Goal: Information Seeking & Learning: Learn about a topic

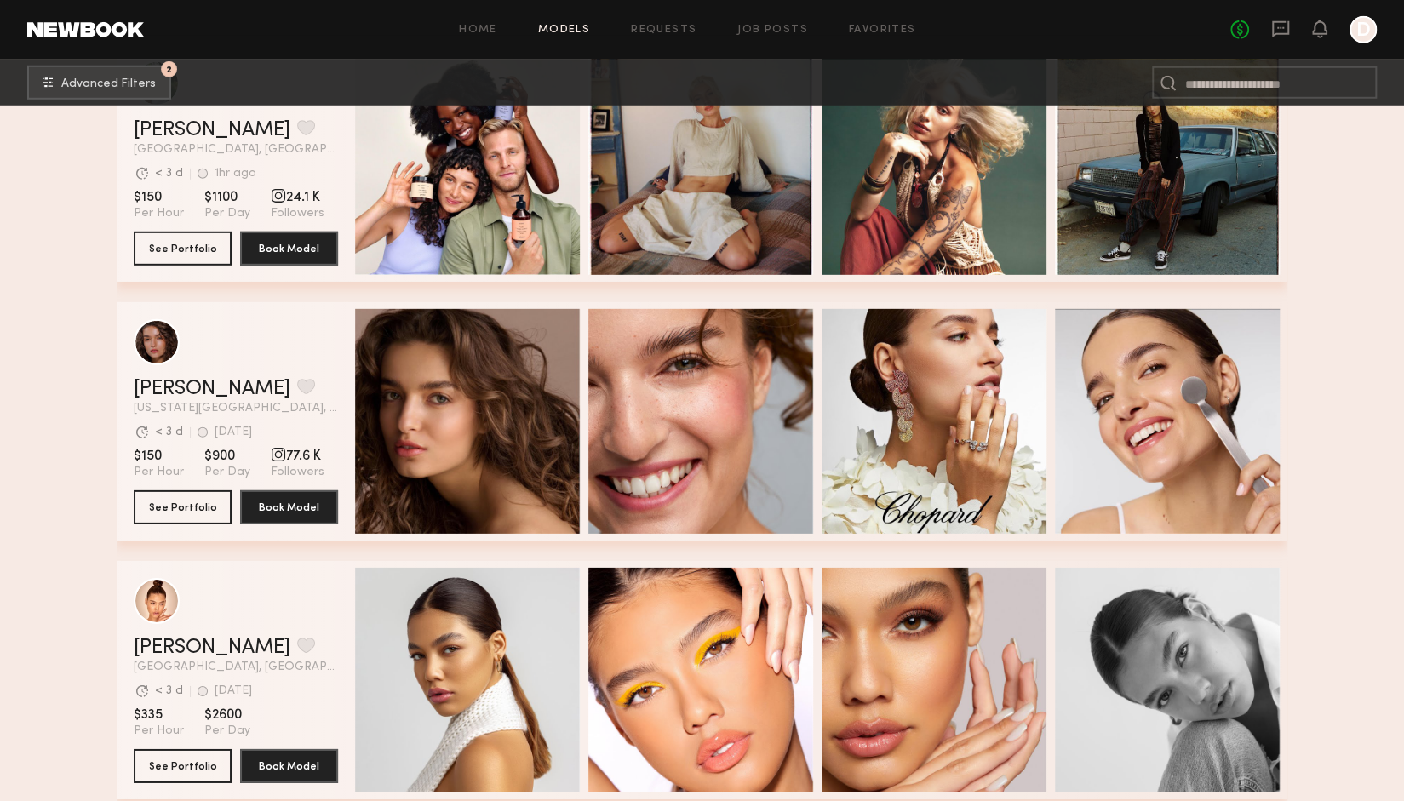
scroll to position [4139, 0]
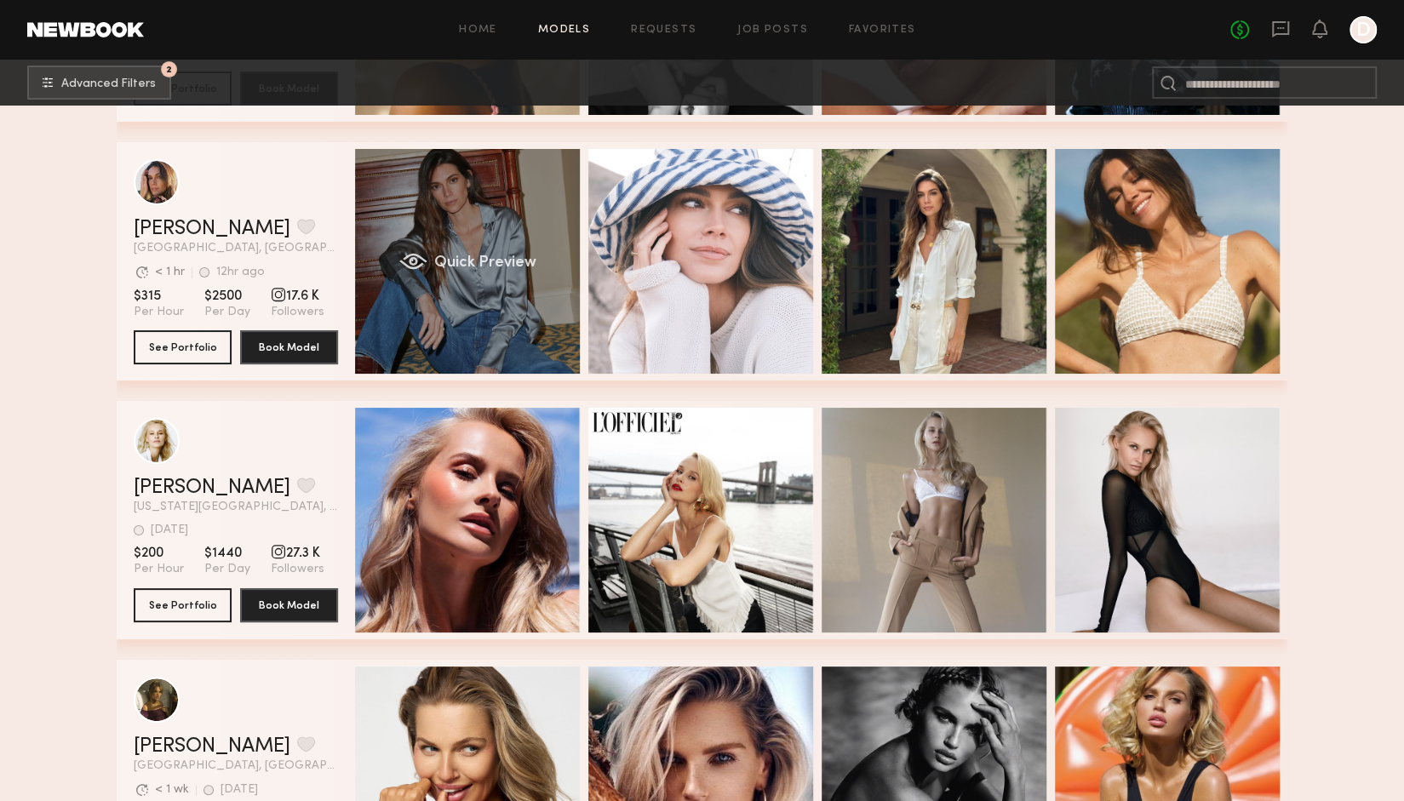
click at [457, 206] on div "Quick Preview" at bounding box center [467, 261] width 225 height 225
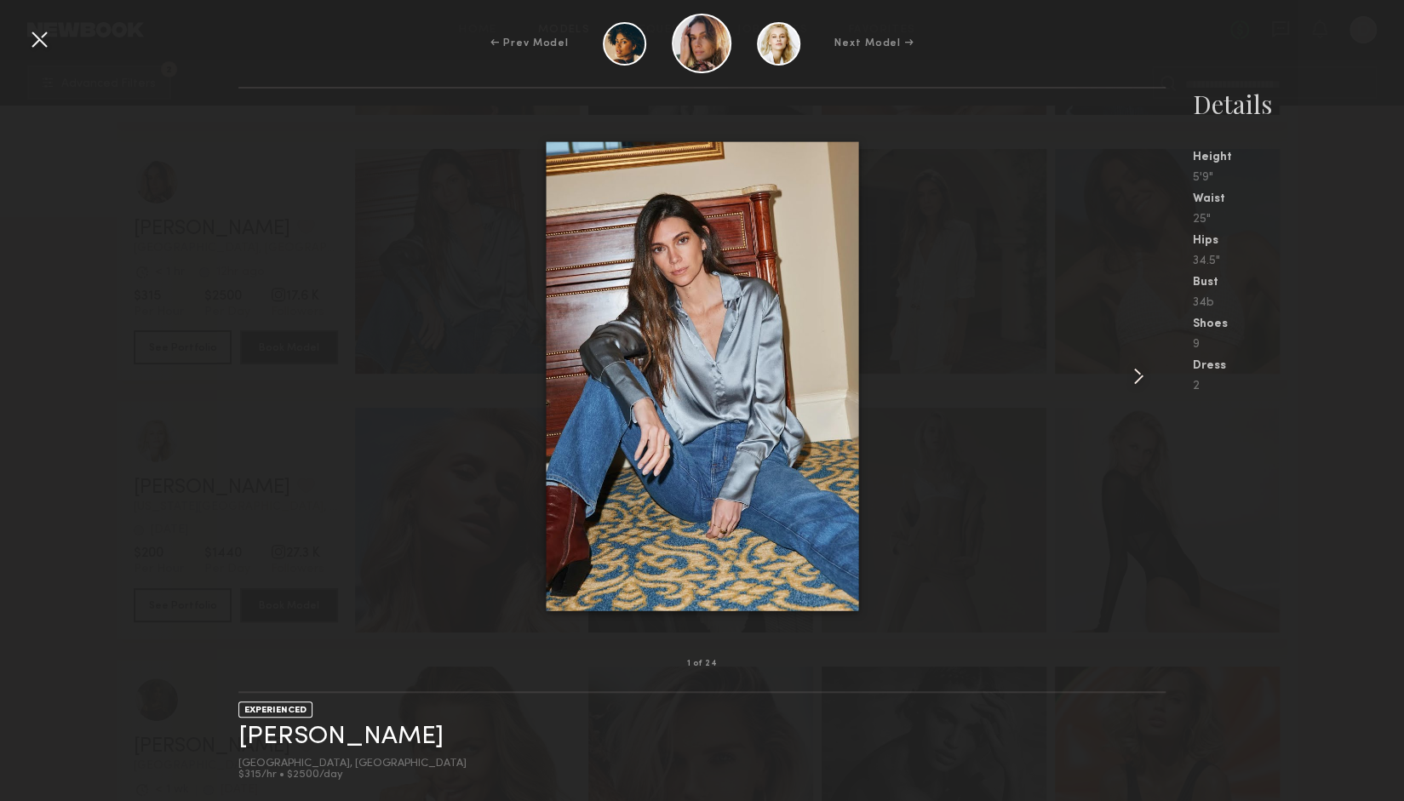
click at [1156, 372] on div at bounding box center [1146, 376] width 37 height 521
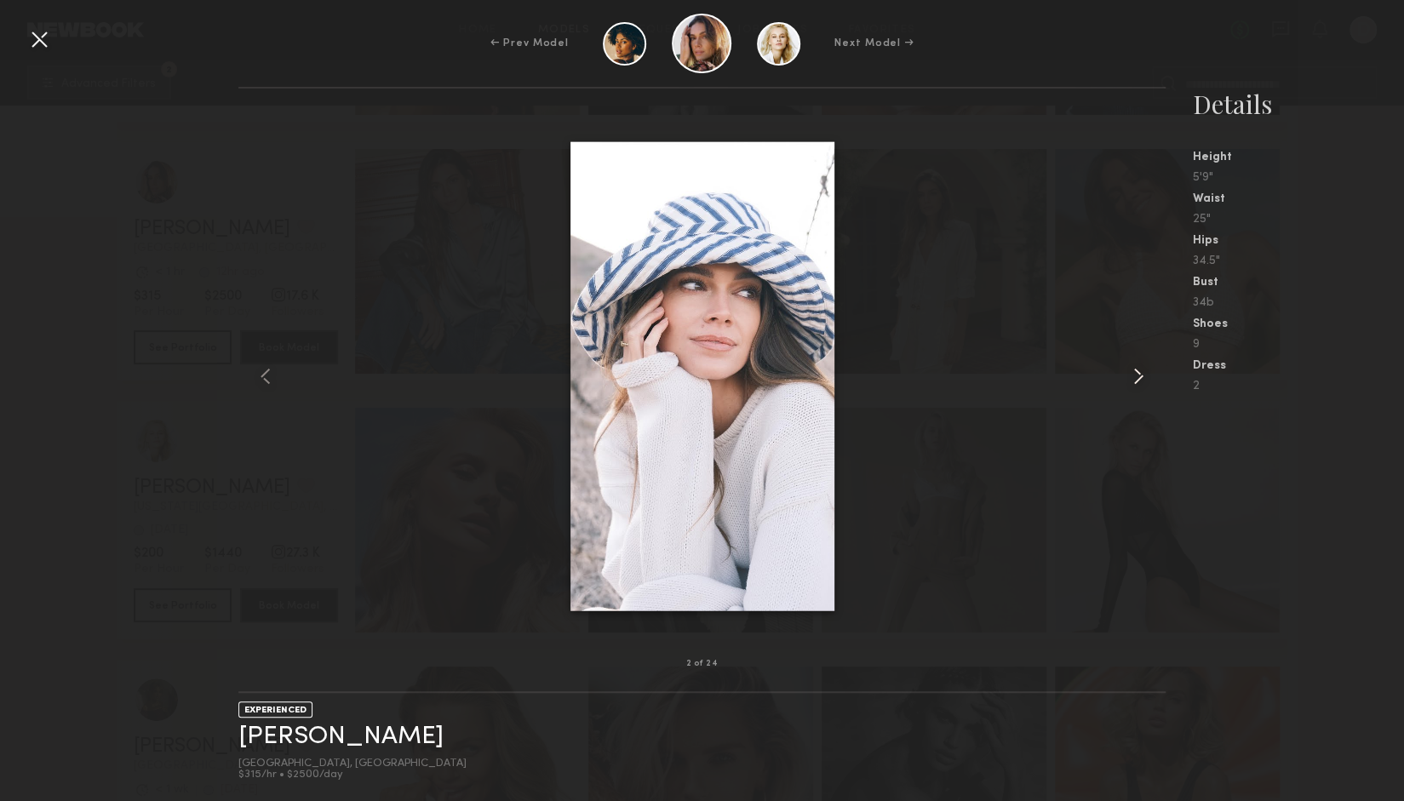
click at [1156, 372] on div at bounding box center [1146, 376] width 37 height 521
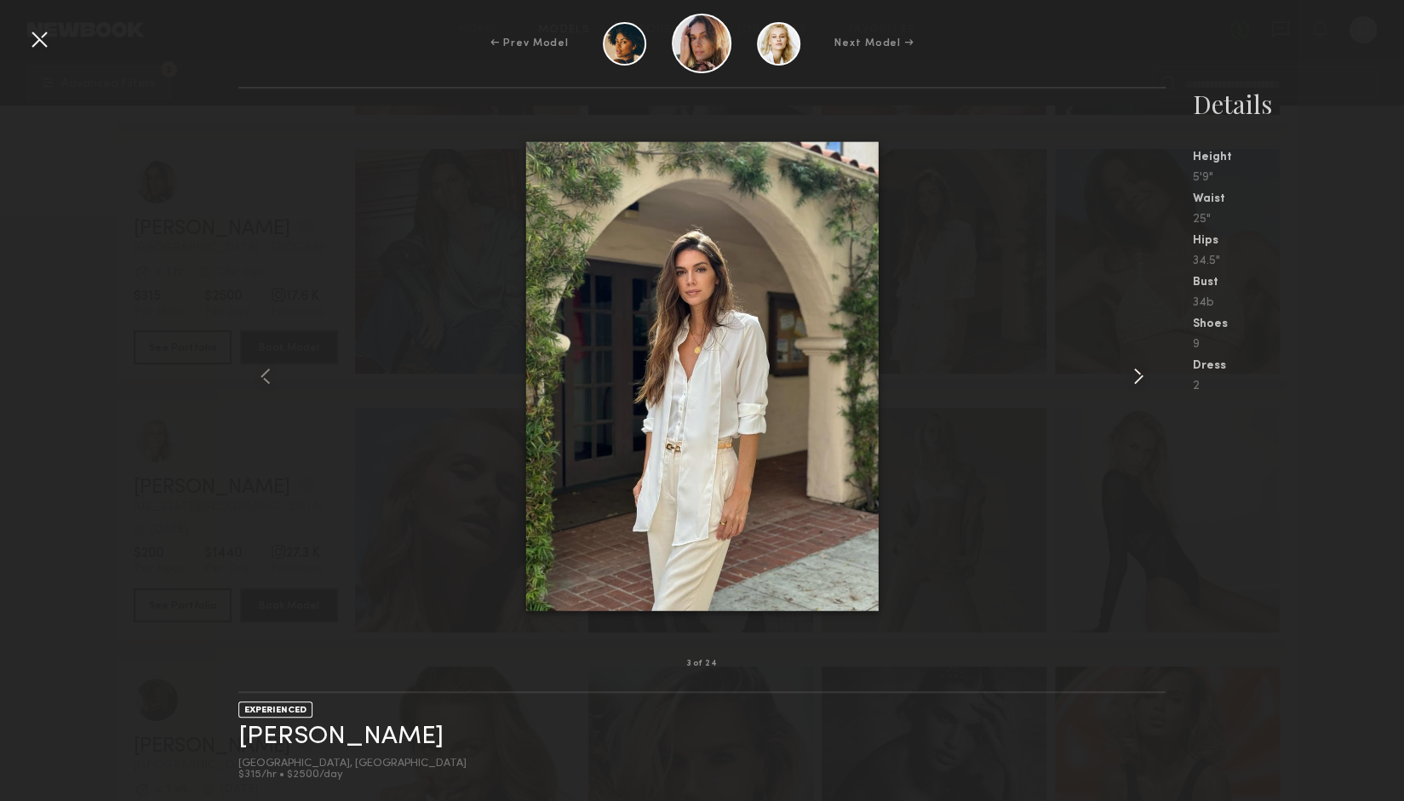
click at [1156, 372] on div at bounding box center [1146, 376] width 37 height 521
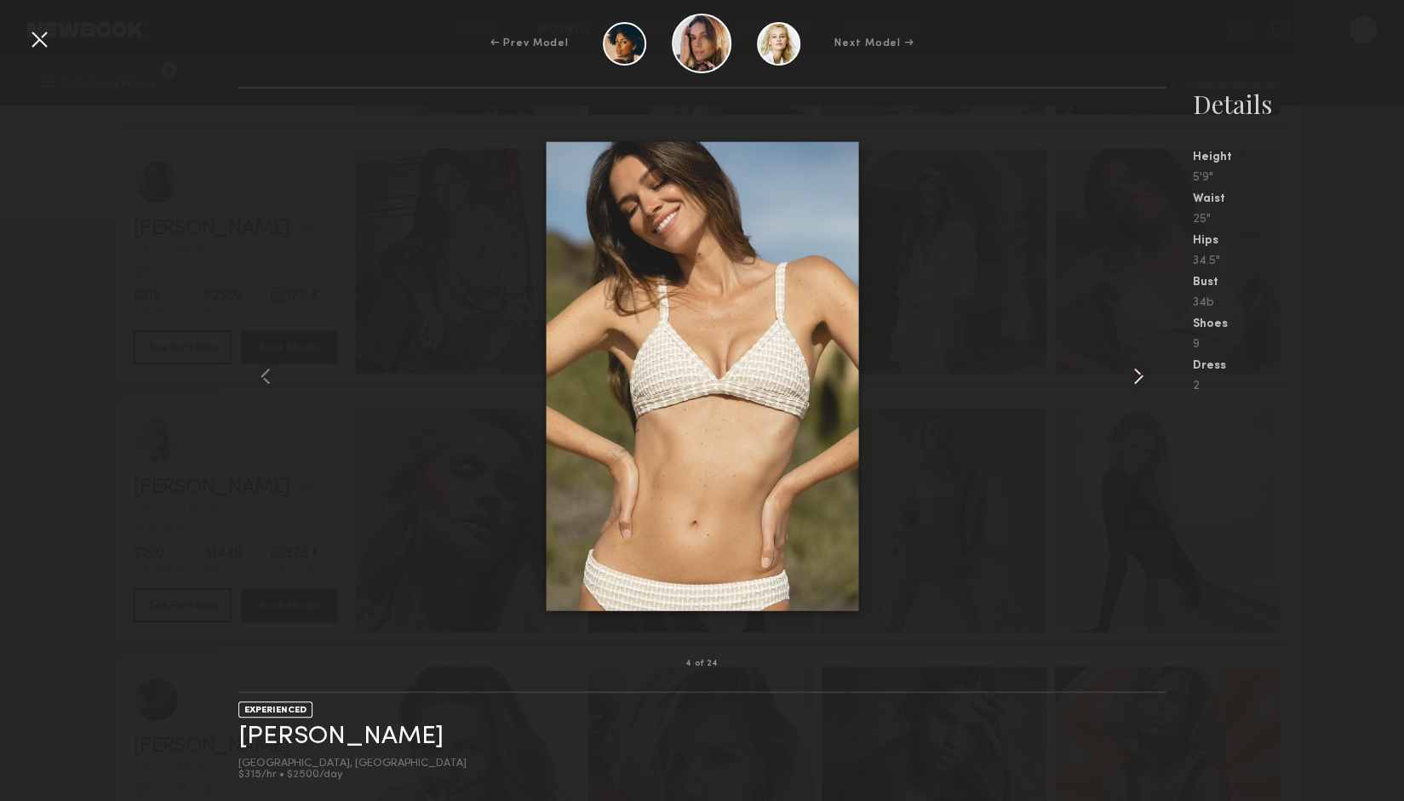
click at [1157, 382] on div at bounding box center [1146, 376] width 37 height 521
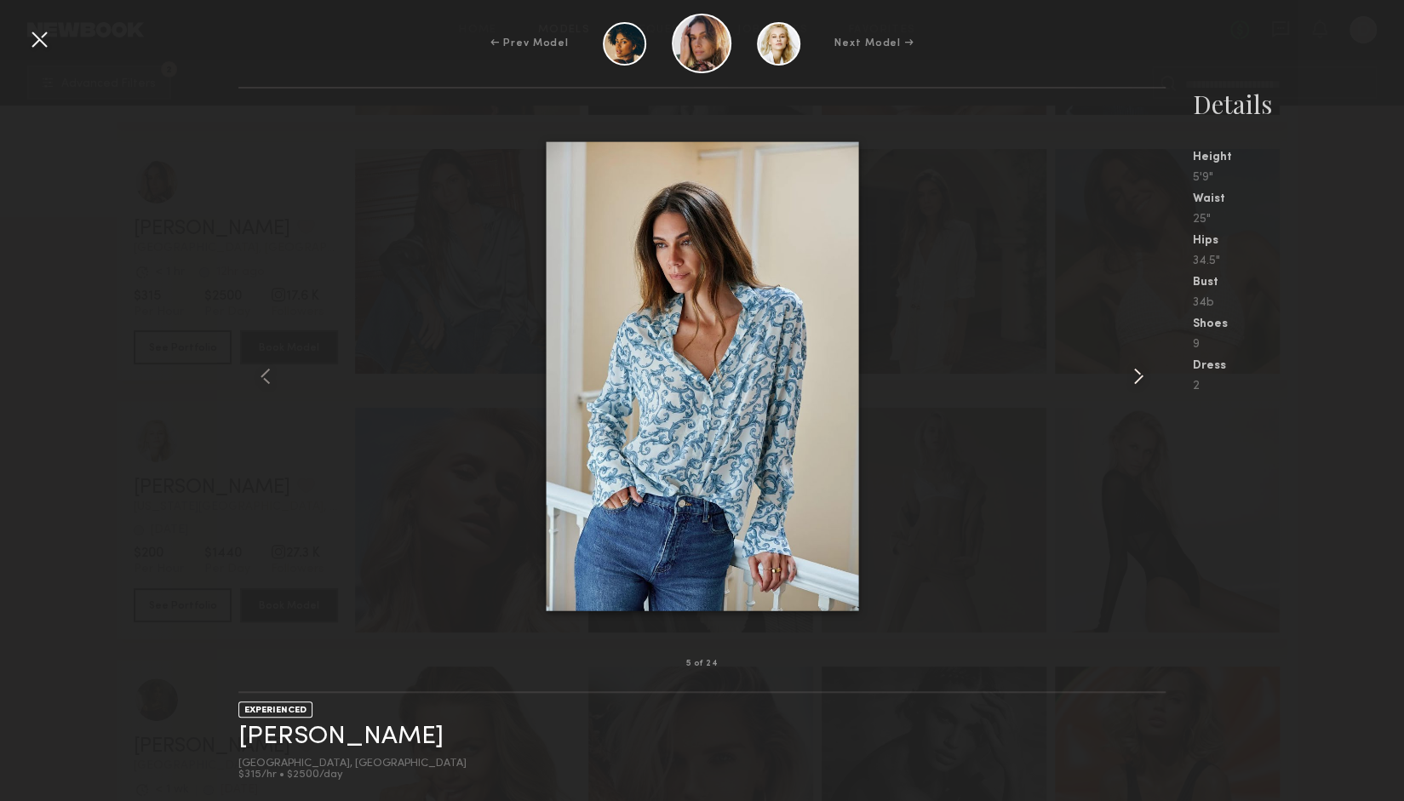
click at [1138, 377] on common-icon at bounding box center [1138, 376] width 27 height 27
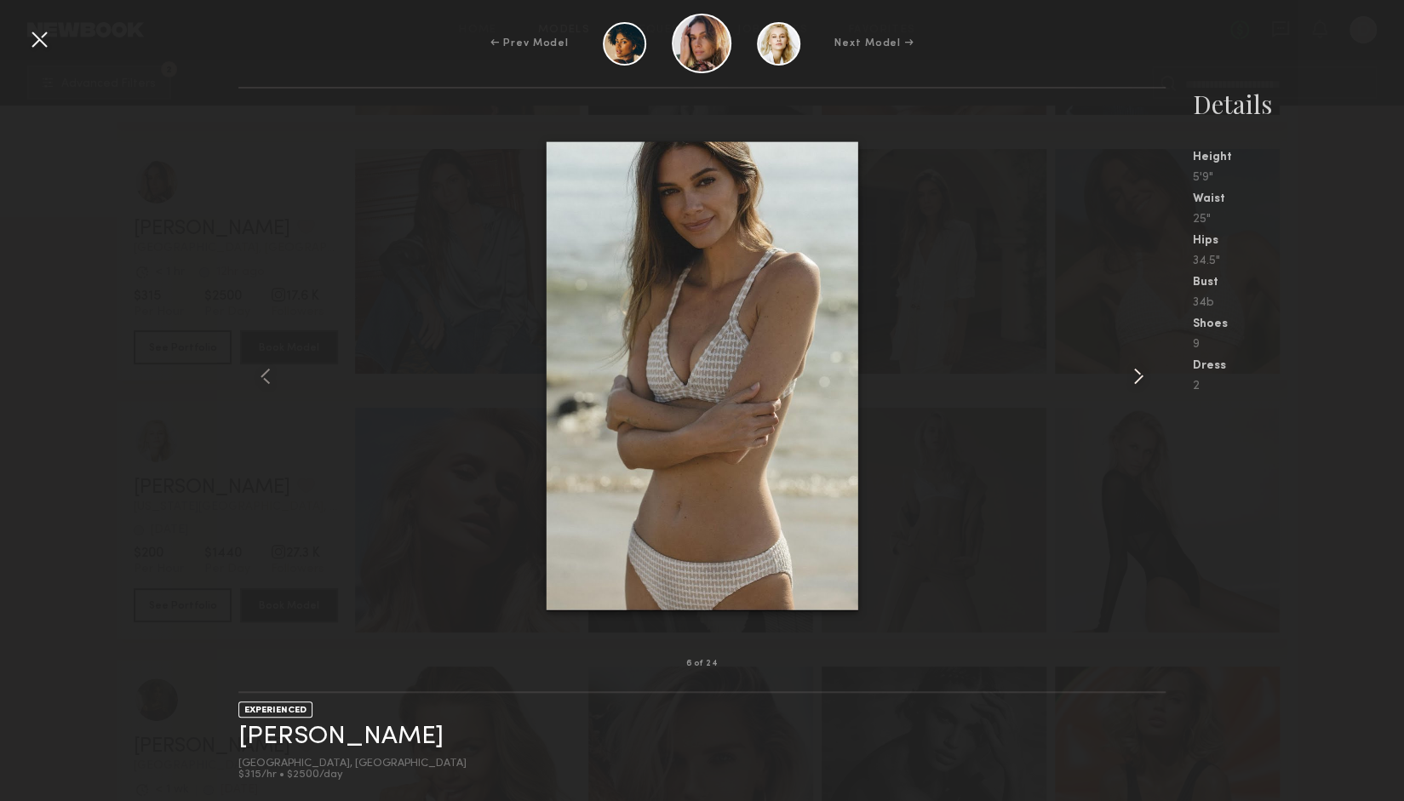
click at [1138, 377] on common-icon at bounding box center [1138, 376] width 27 height 27
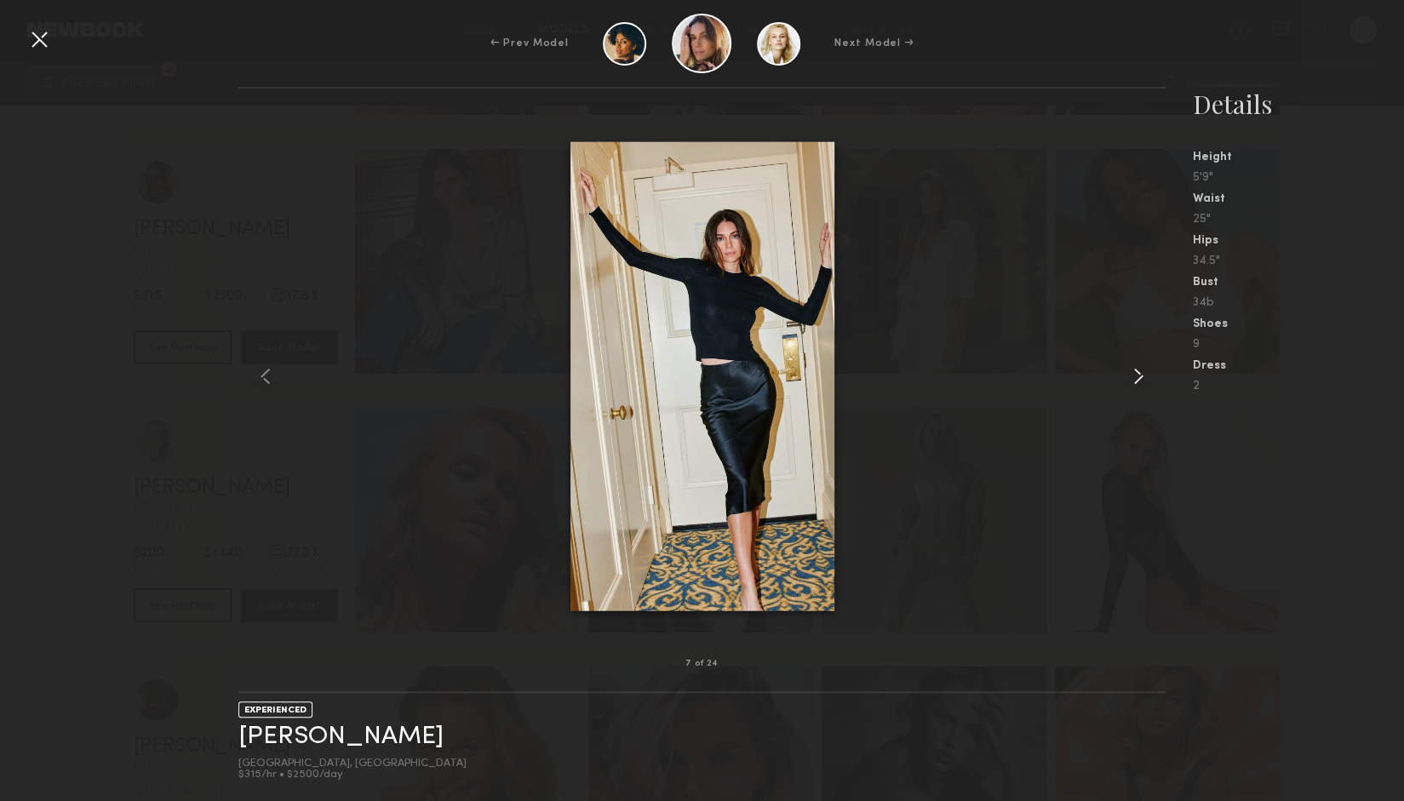
click at [1138, 377] on common-icon at bounding box center [1138, 376] width 27 height 27
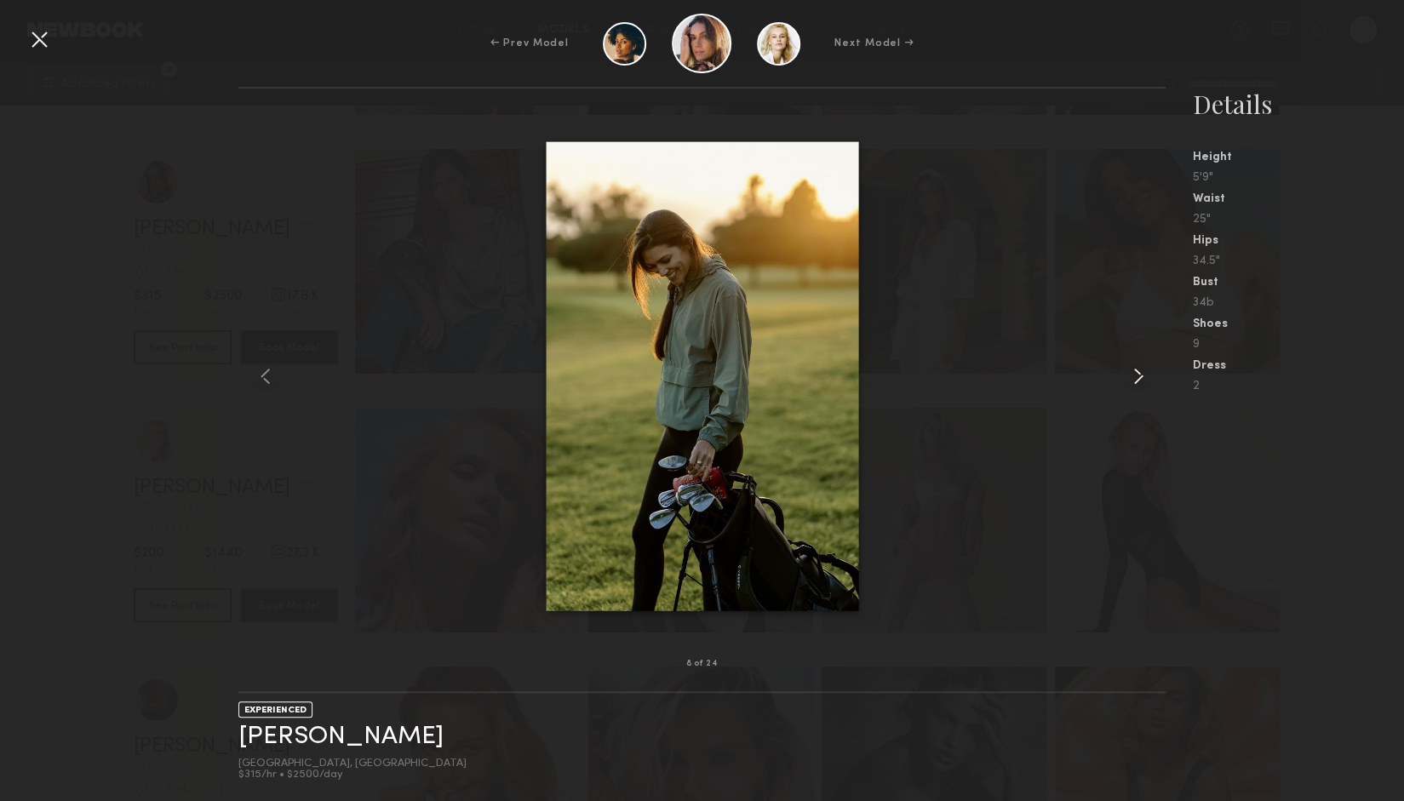
click at [1138, 377] on common-icon at bounding box center [1138, 376] width 27 height 27
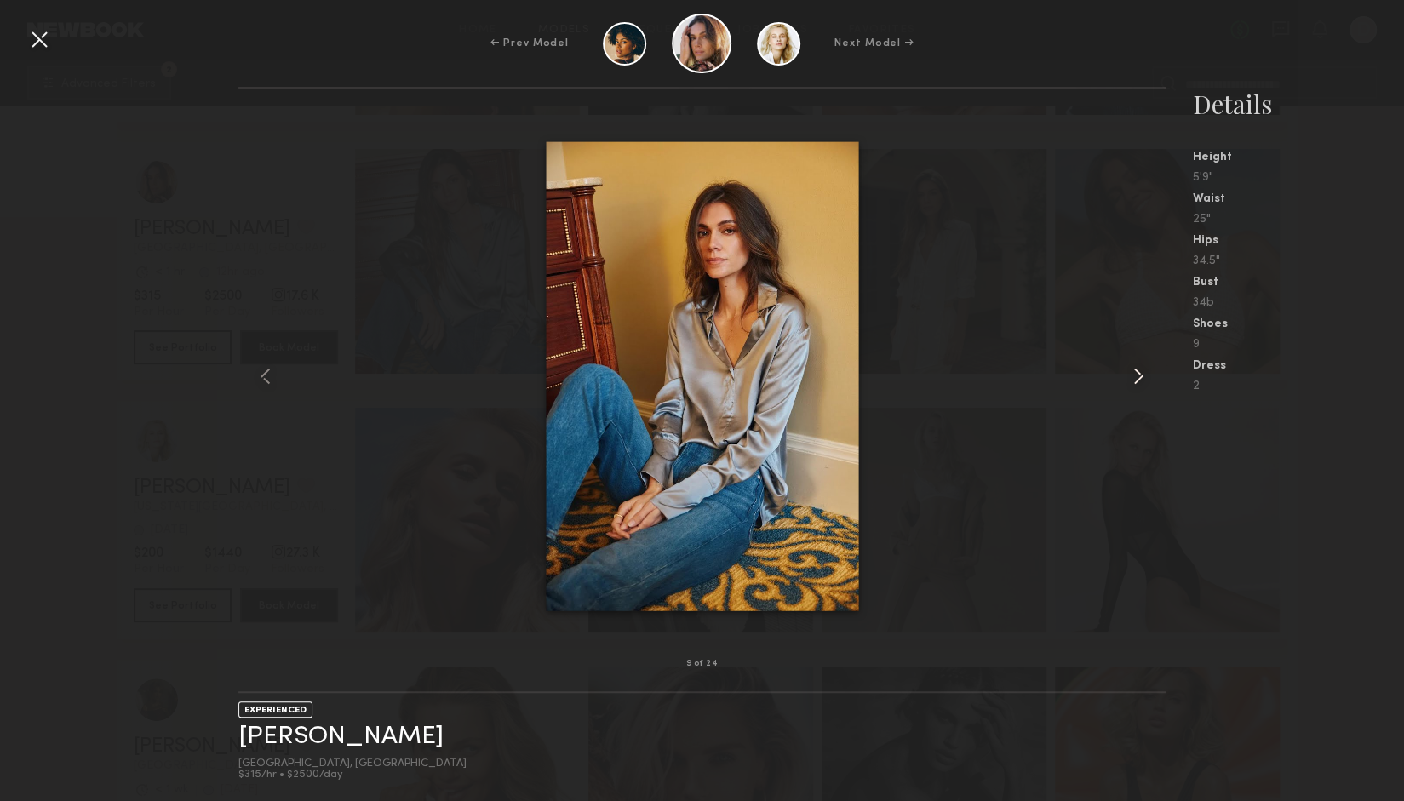
click at [1138, 377] on common-icon at bounding box center [1138, 376] width 27 height 27
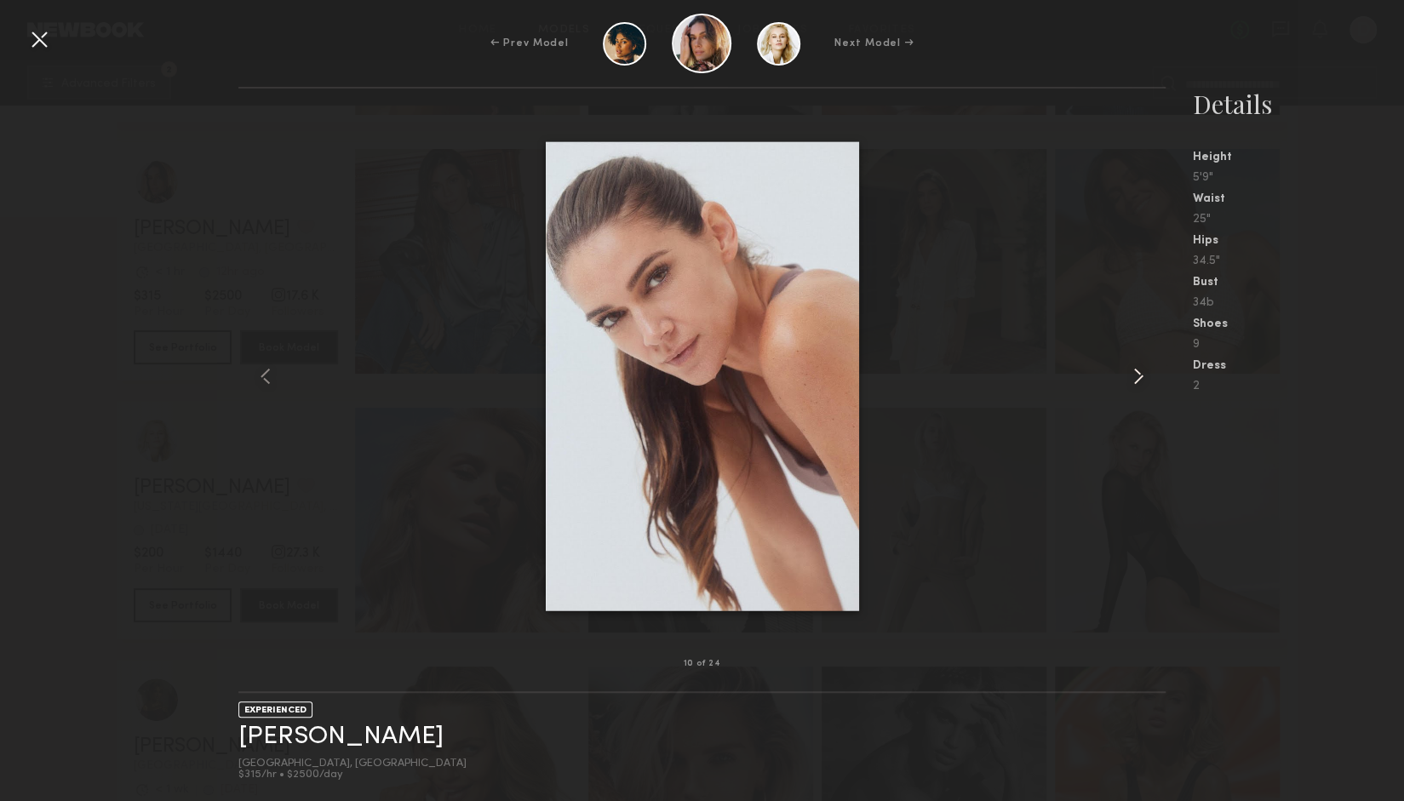
click at [1138, 377] on common-icon at bounding box center [1138, 376] width 27 height 27
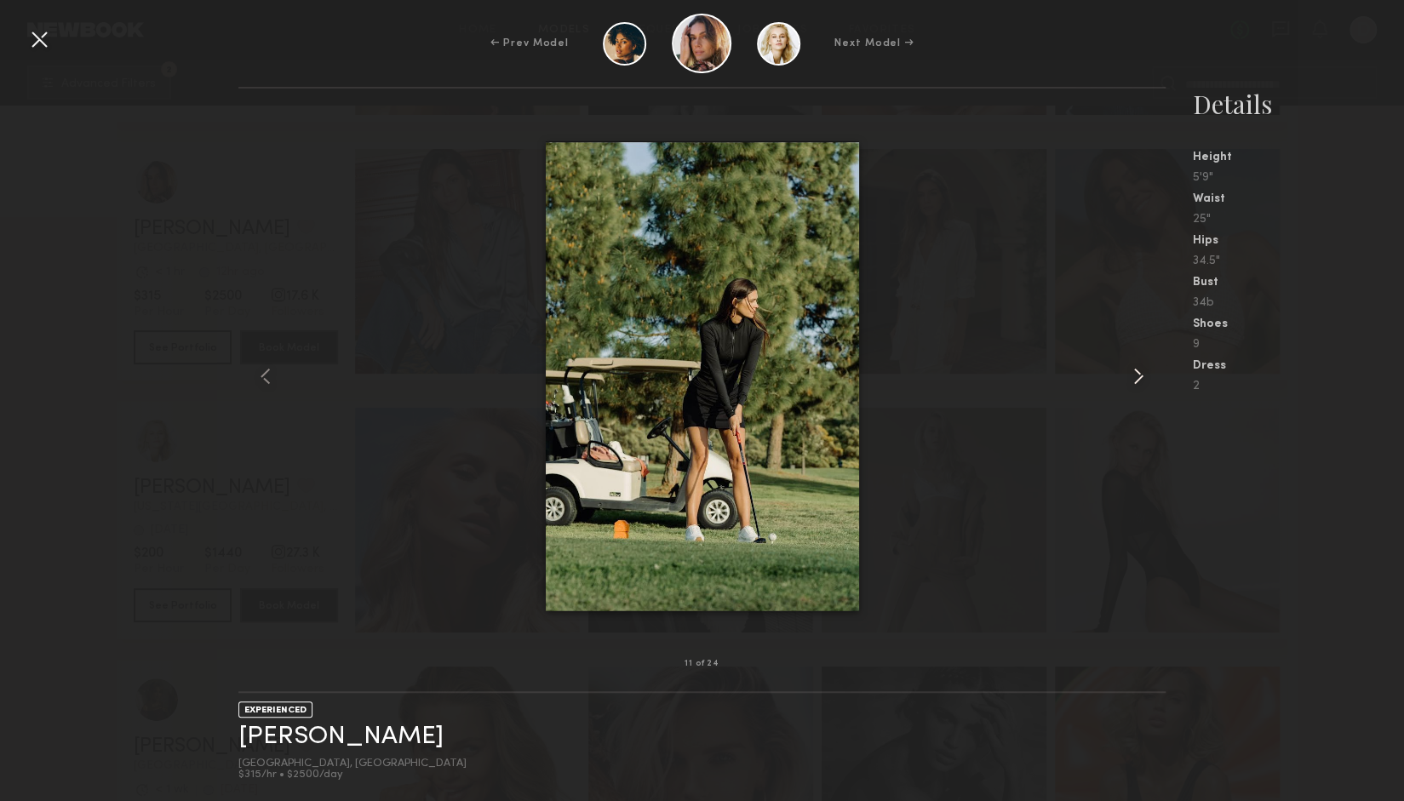
click at [1138, 377] on common-icon at bounding box center [1138, 376] width 27 height 27
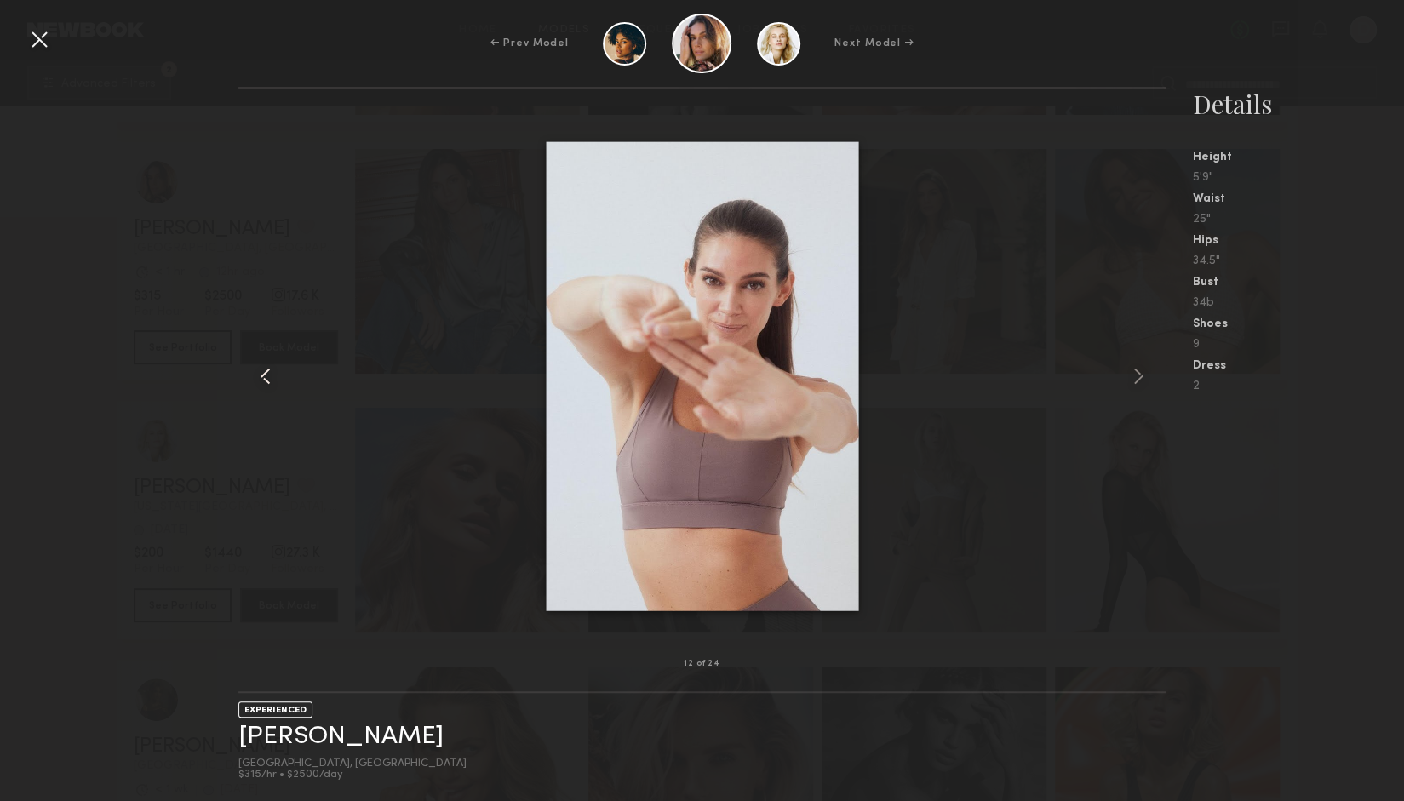
click at [263, 376] on common-icon at bounding box center [265, 376] width 27 height 27
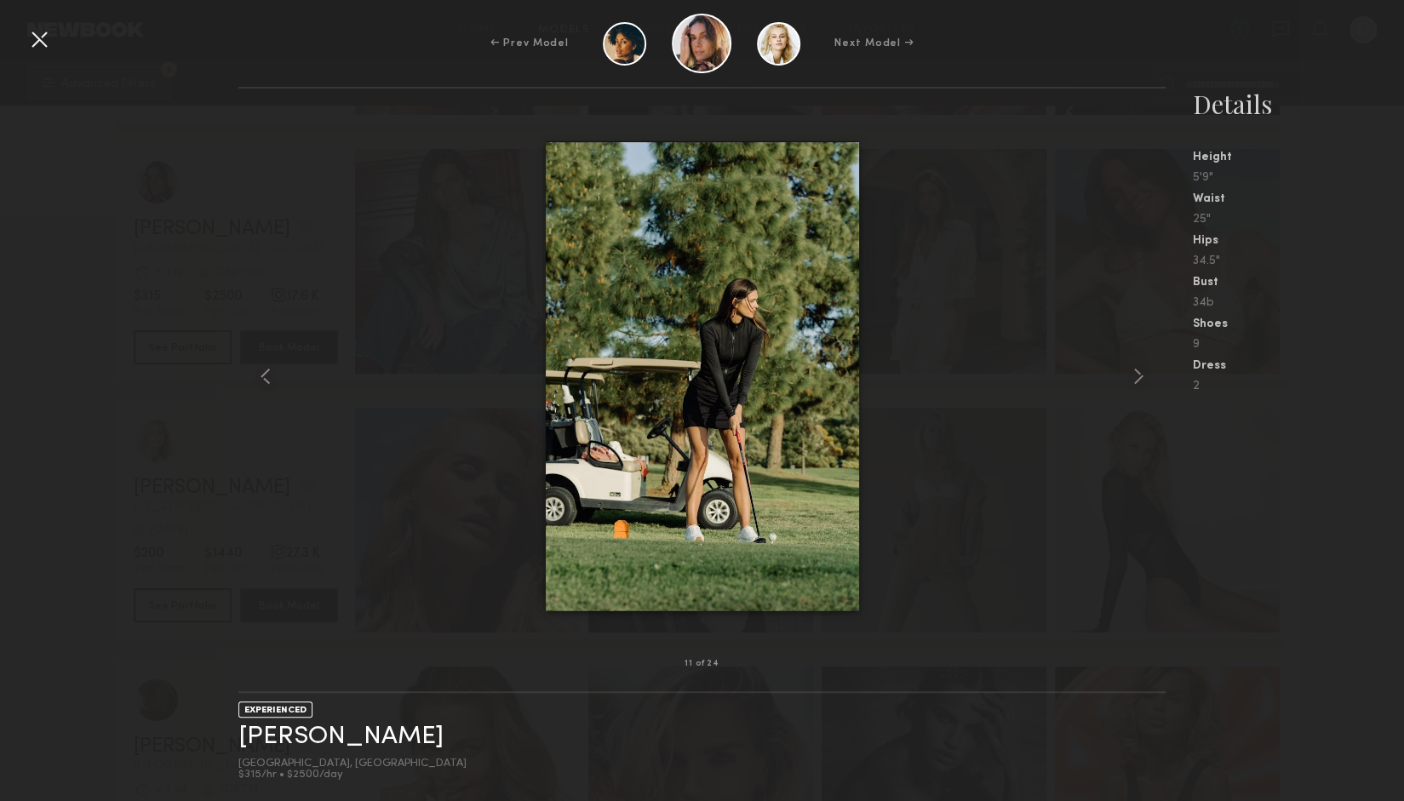
click at [300, 234] on div at bounding box center [701, 376] width 926 height 521
click at [50, 33] on div at bounding box center [39, 39] width 27 height 27
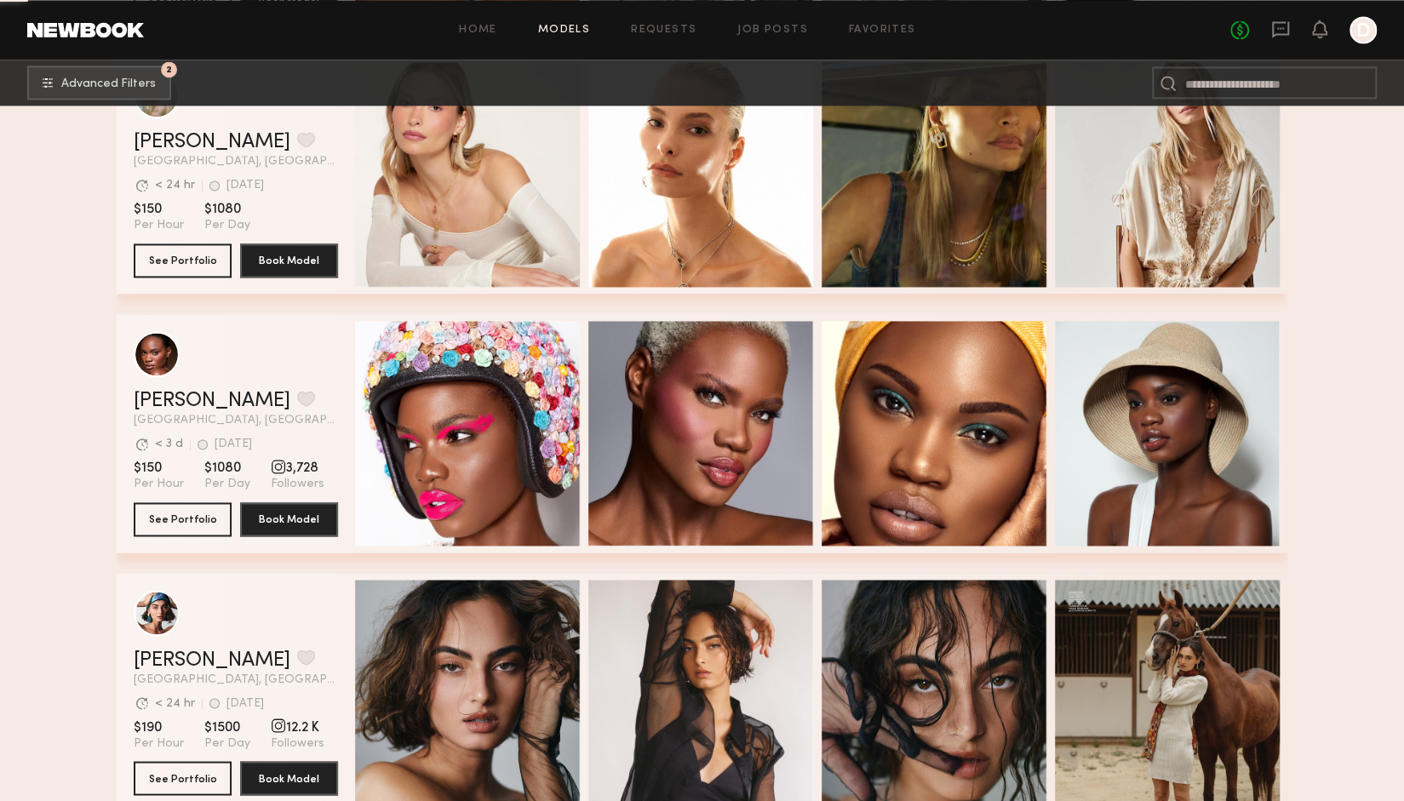
scroll to position [5814, 0]
